Goal: Task Accomplishment & Management: Use online tool/utility

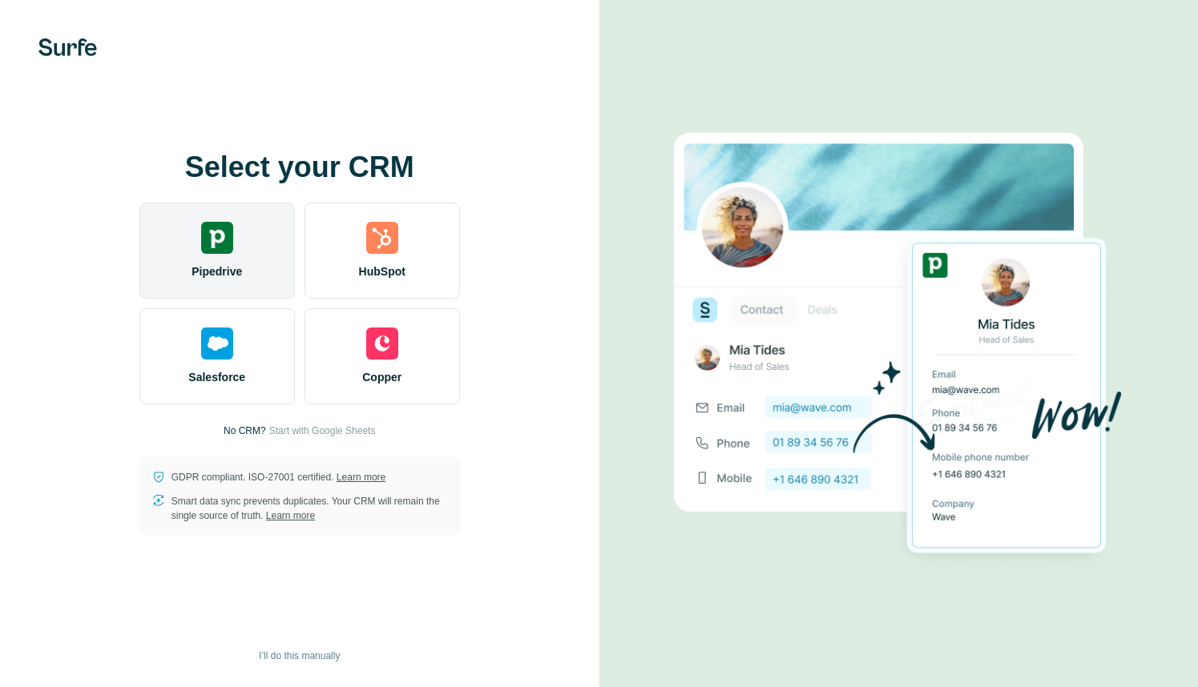
click at [237, 275] on span "Pipedrive" at bounding box center [216, 272] width 50 height 16
